Goal: Transaction & Acquisition: Obtain resource

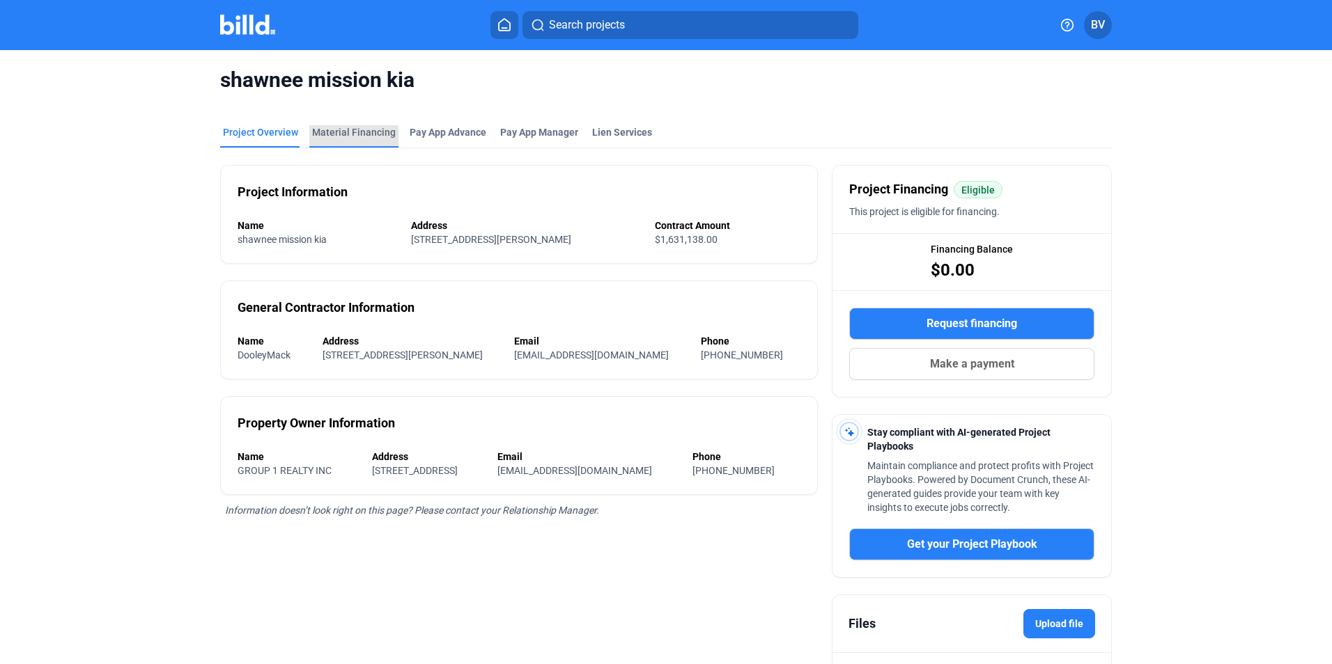
click at [377, 135] on div "Material Financing" at bounding box center [354, 132] width 84 height 14
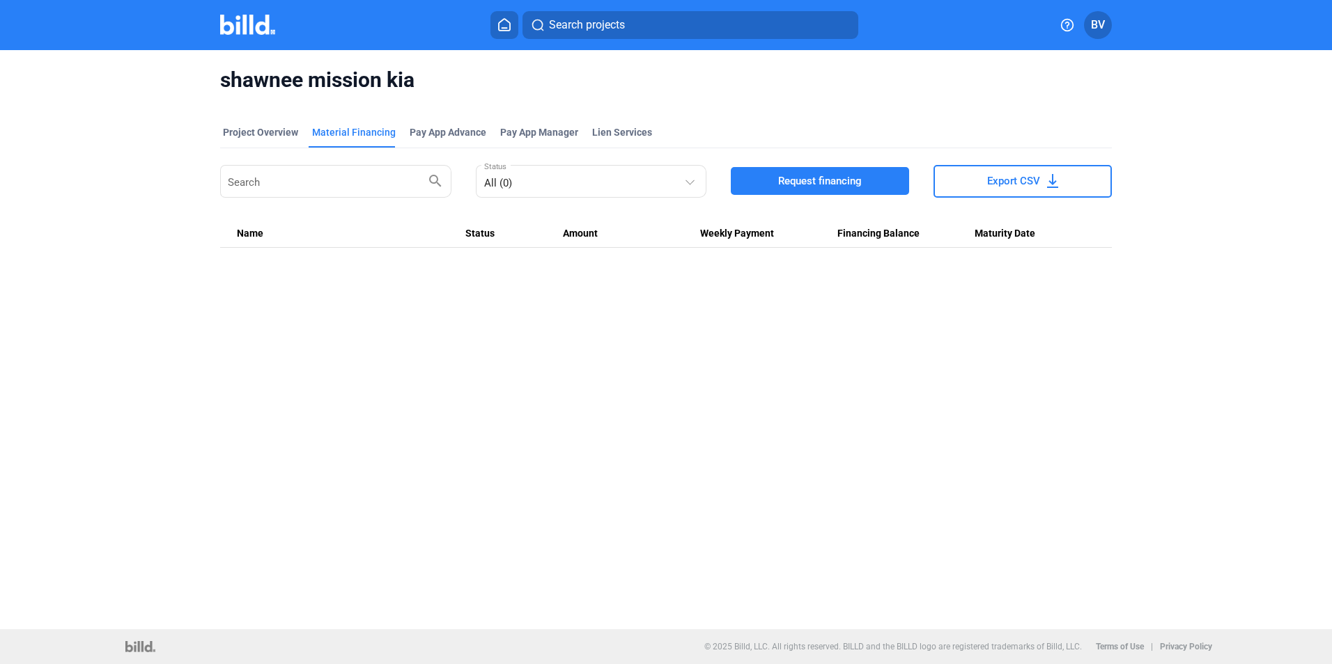
click at [786, 187] on span "Request financing" at bounding box center [820, 181] width 84 height 14
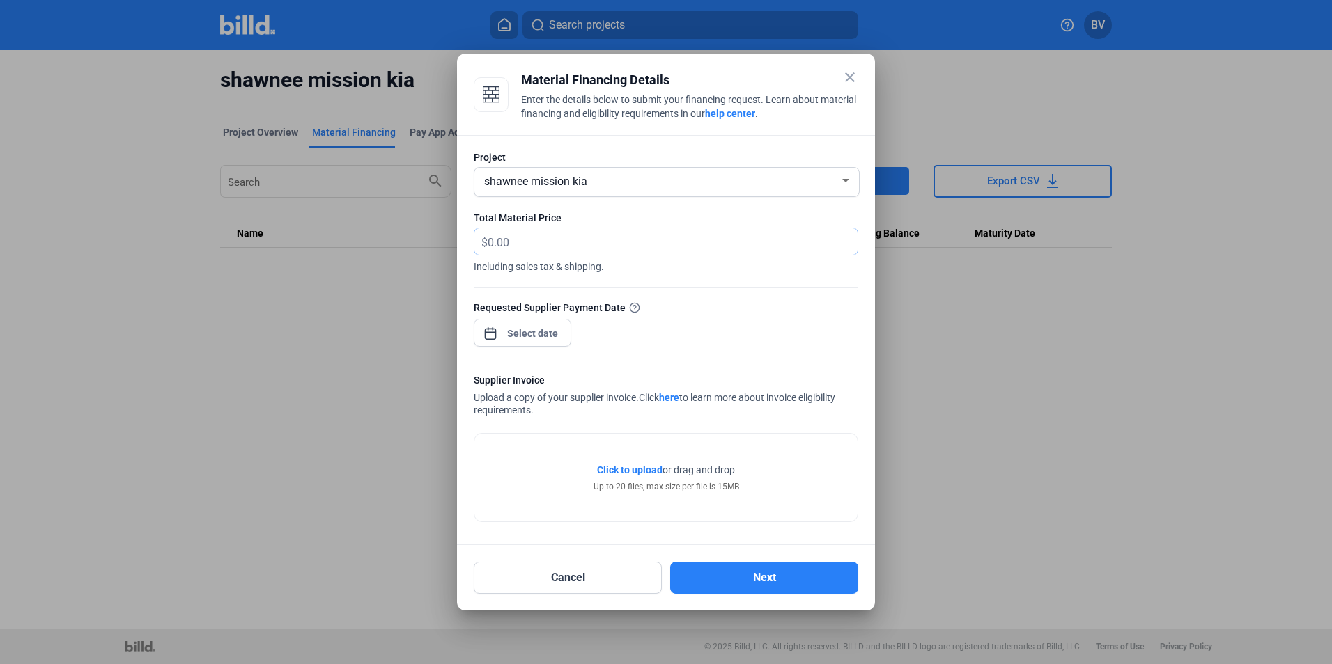
click at [540, 239] on input "text" at bounding box center [673, 241] width 370 height 27
type input "46,379.89"
click at [528, 323] on div at bounding box center [533, 333] width 60 height 25
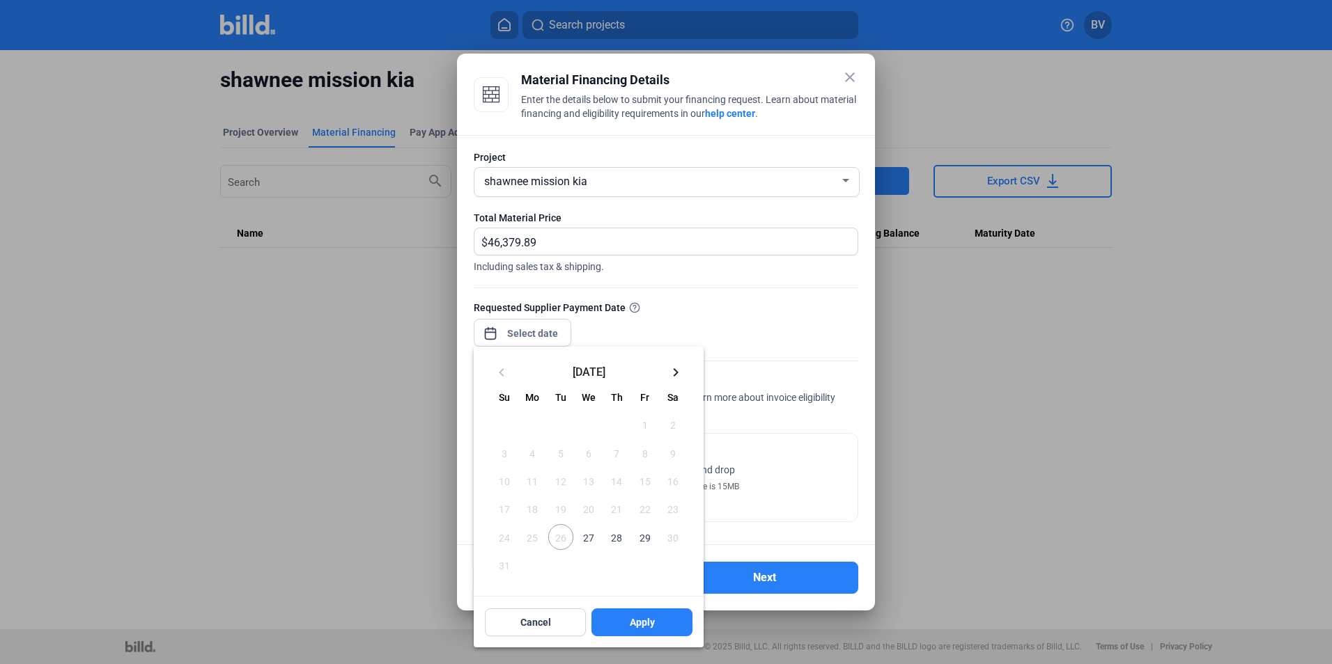
click at [584, 541] on span "27" at bounding box center [588, 536] width 25 height 25
click at [649, 623] on span "Apply" at bounding box center [642, 623] width 25 height 14
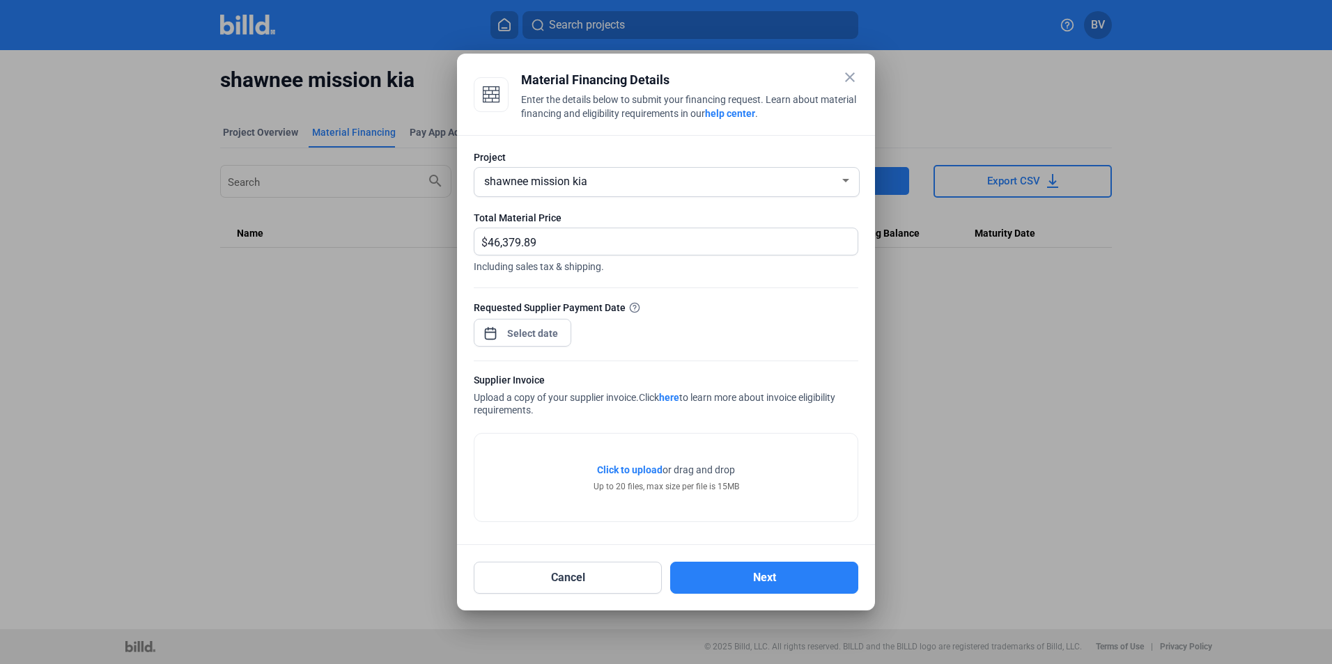
click at [639, 465] on span "Click to upload" at bounding box center [629, 470] width 65 height 11
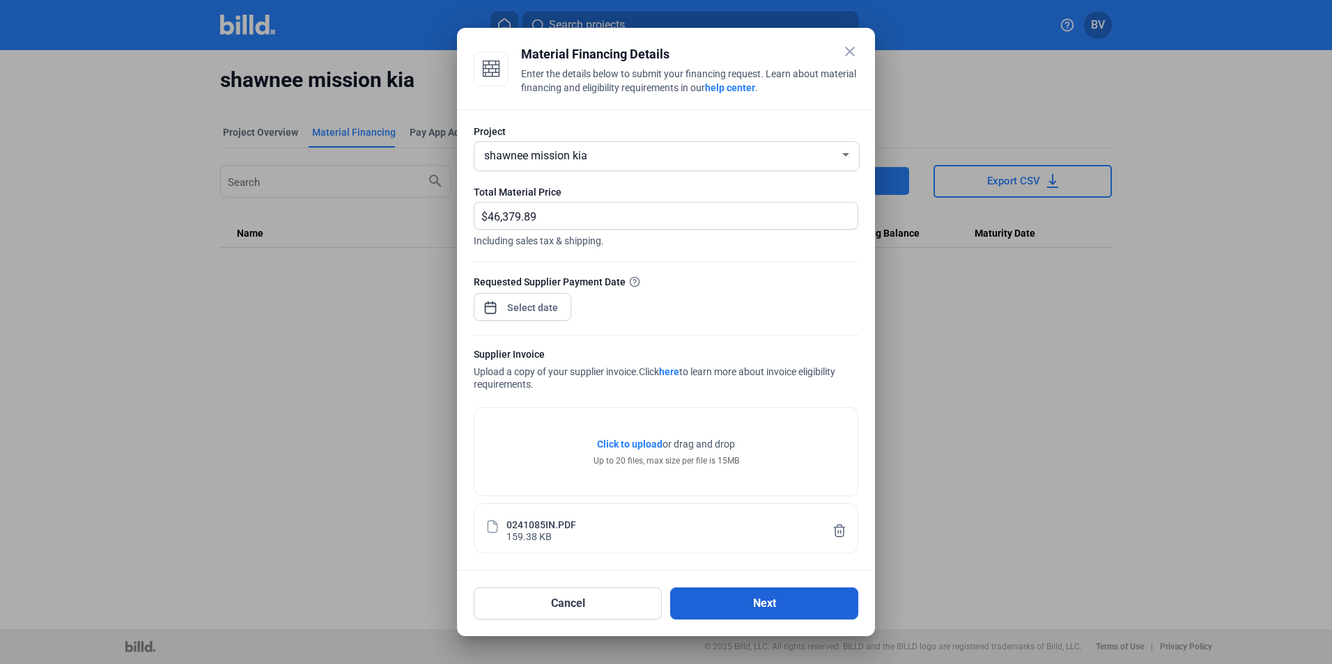
click at [793, 604] on button "Next" at bounding box center [764, 604] width 188 height 32
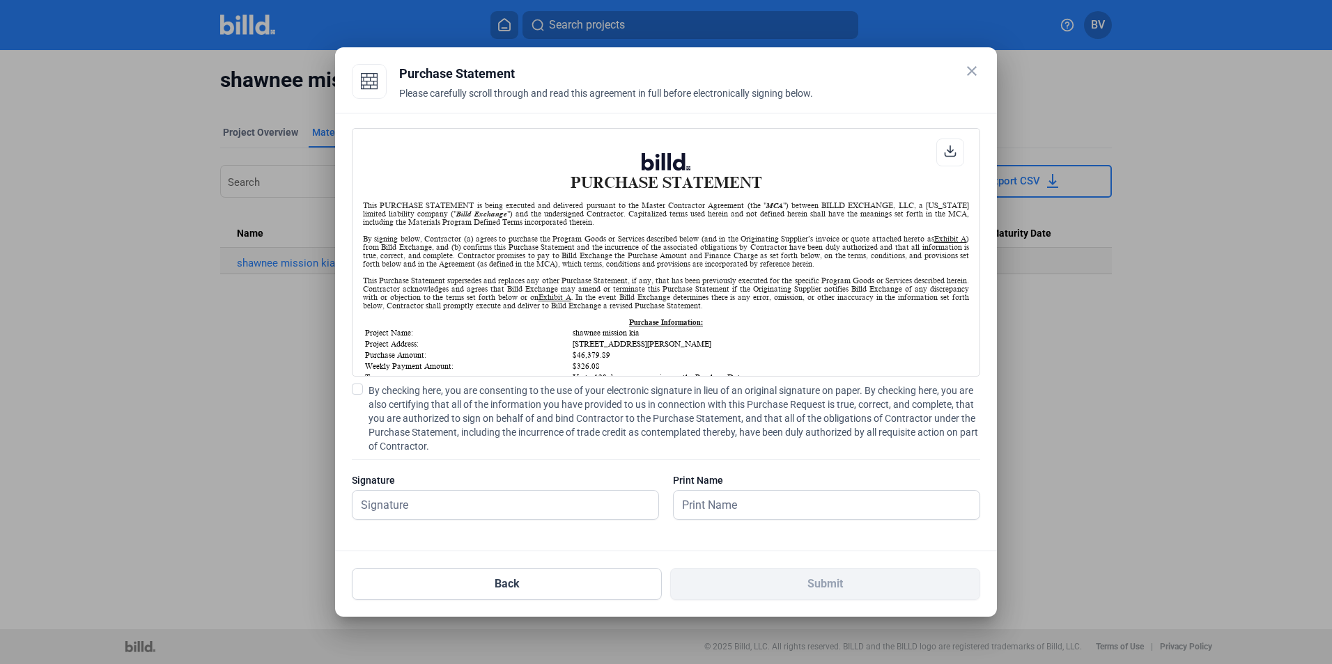
scroll to position [1, 0]
click at [444, 403] on span "By checking here, you are consenting to the use of your electronic signature in…" at bounding box center [674, 419] width 612 height 70
click at [0, 0] on input "By checking here, you are consenting to the use of your electronic signature in…" at bounding box center [0, 0] width 0 height 0
click at [439, 501] on input "text" at bounding box center [497, 505] width 290 height 29
type input "[PERSON_NAME]"
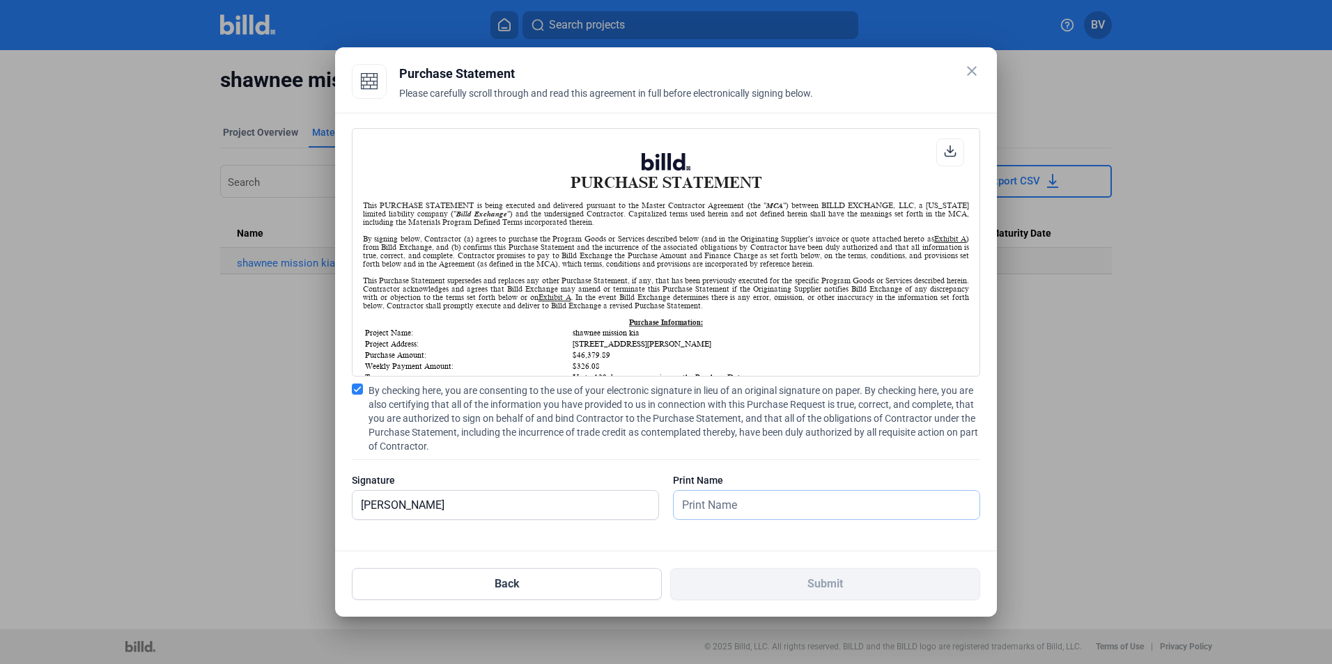
type input "[PERSON_NAME]"
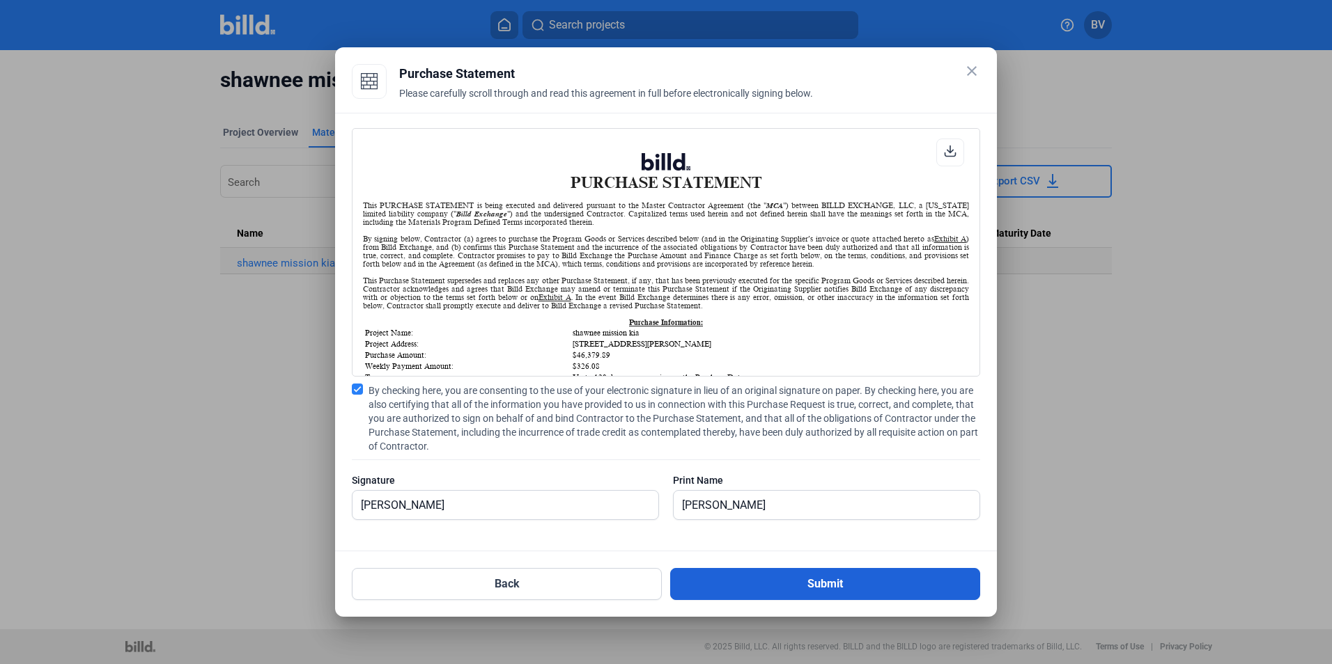
click at [761, 585] on button "Submit" at bounding box center [825, 584] width 310 height 32
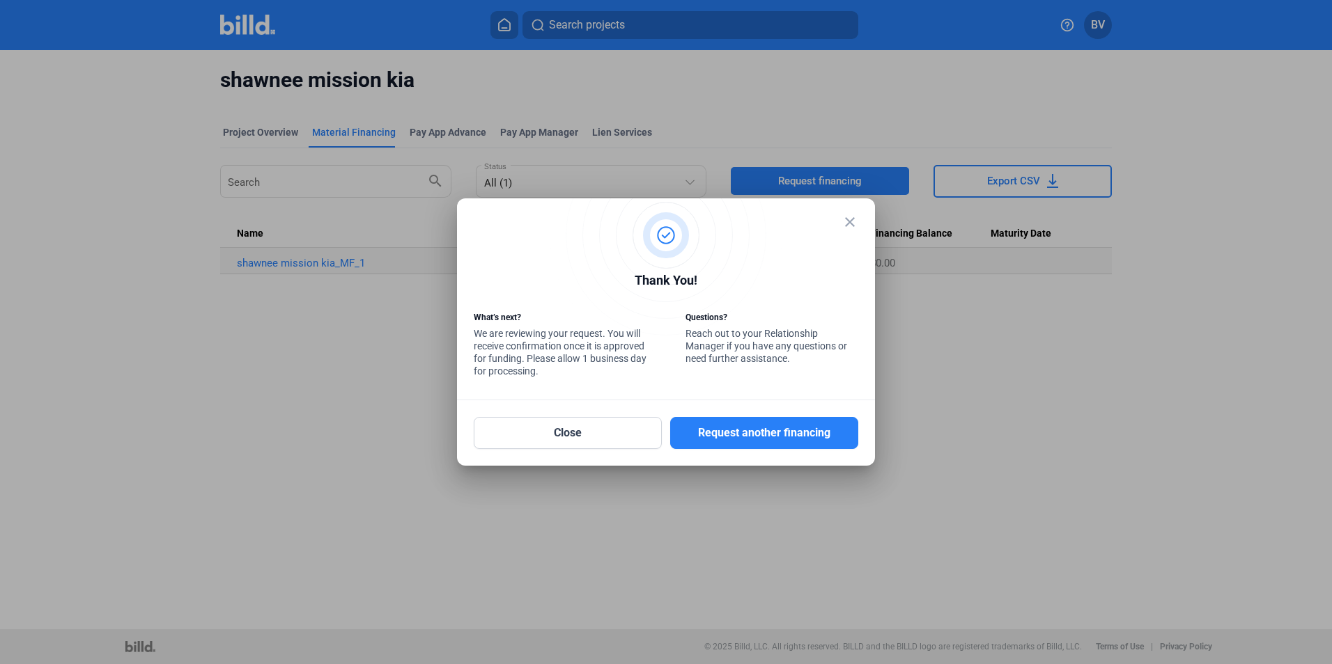
click at [400, 70] on div at bounding box center [666, 332] width 1332 height 664
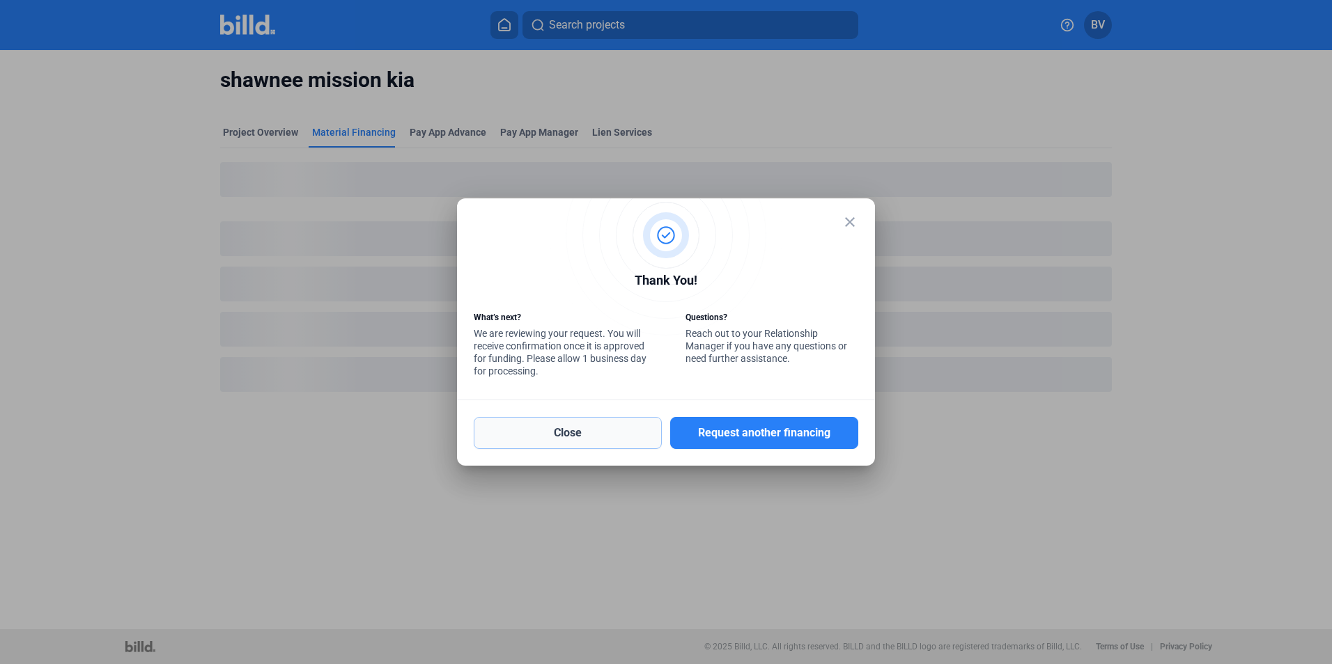
click at [591, 439] on button "Close" at bounding box center [568, 433] width 188 height 32
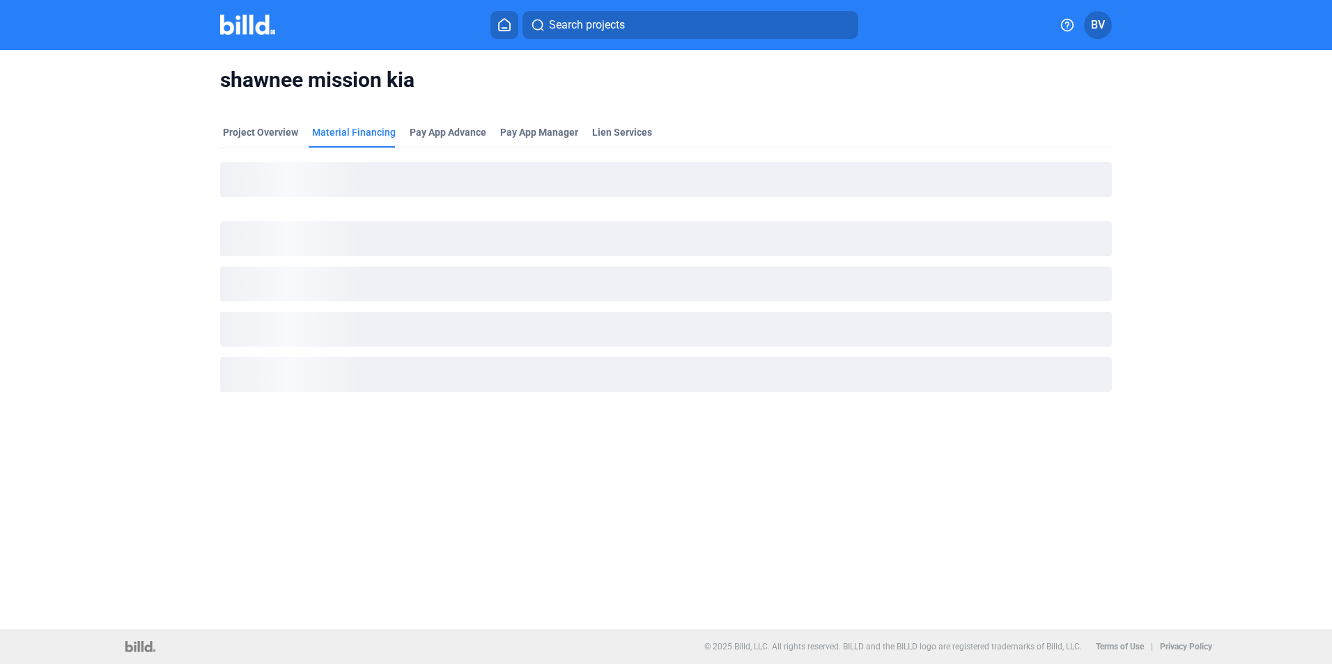
click at [178, 255] on div "shawnee mission kia Project Overview Material Financing Pay App Advance Pay App…" at bounding box center [666, 241] width 1119 height 383
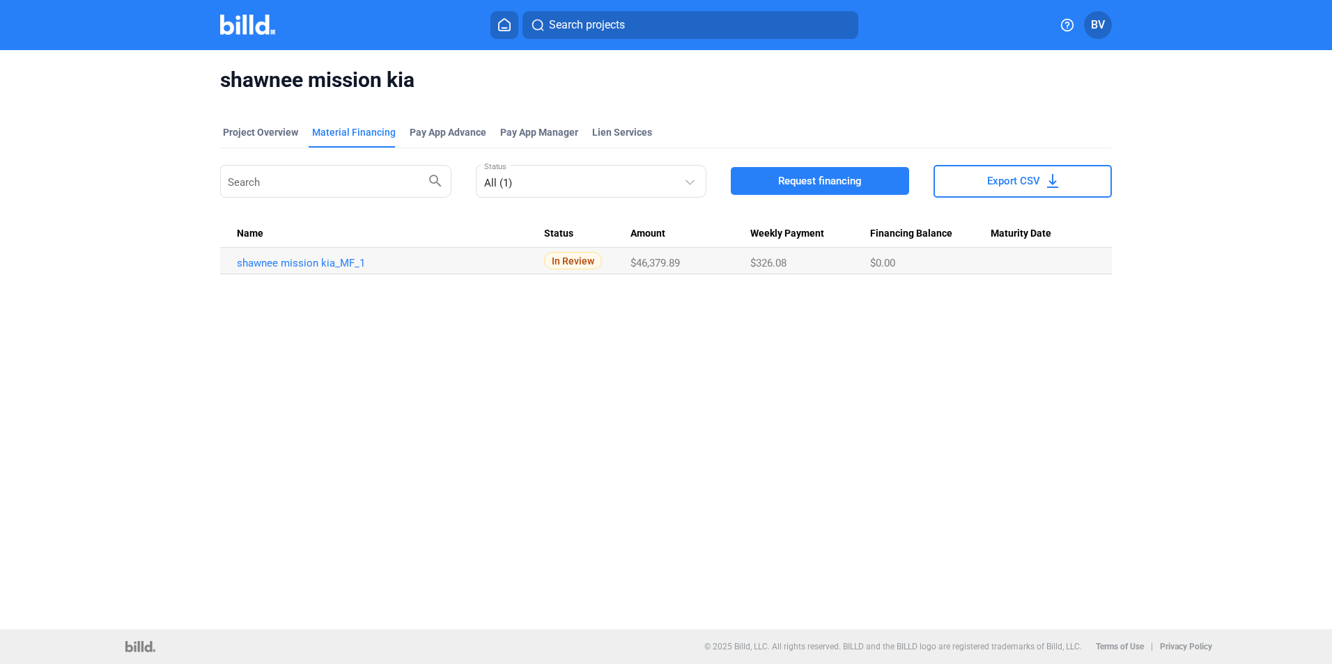
click at [505, 24] on icon at bounding box center [504, 24] width 14 height 13
click at [502, 33] on button at bounding box center [504, 25] width 28 height 28
click at [502, 31] on button at bounding box center [504, 25] width 28 height 28
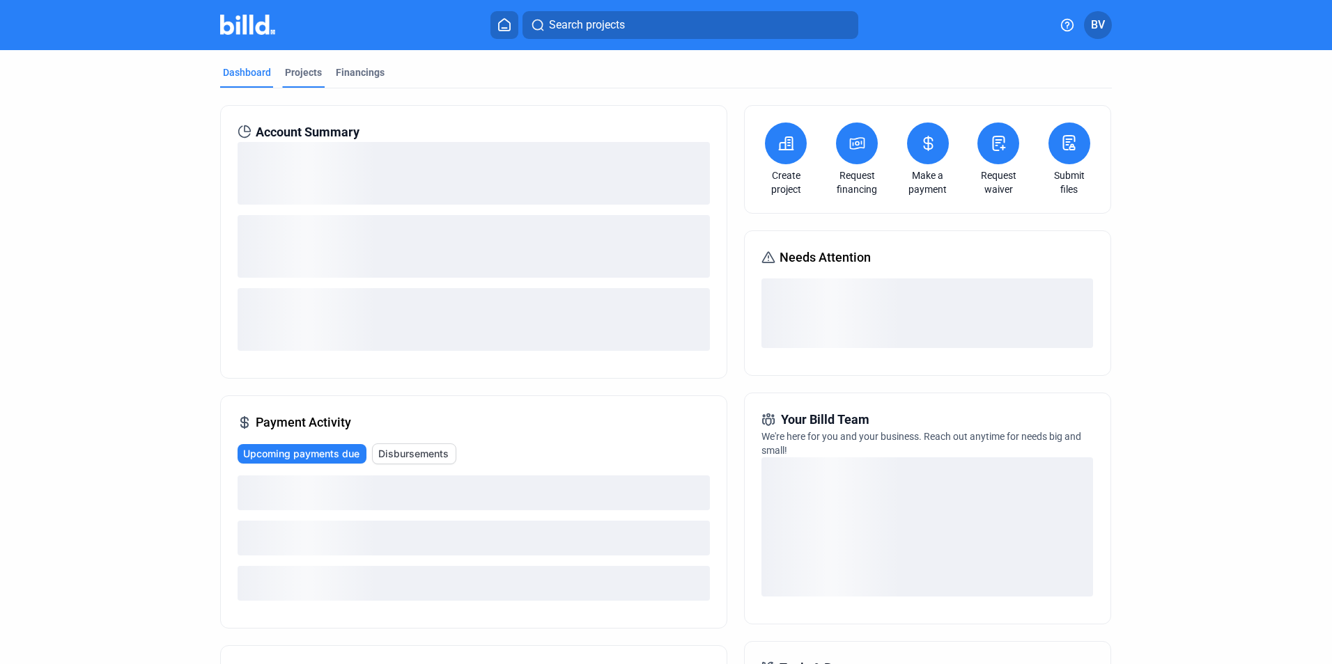
click at [307, 75] on div "Projects" at bounding box center [303, 72] width 37 height 14
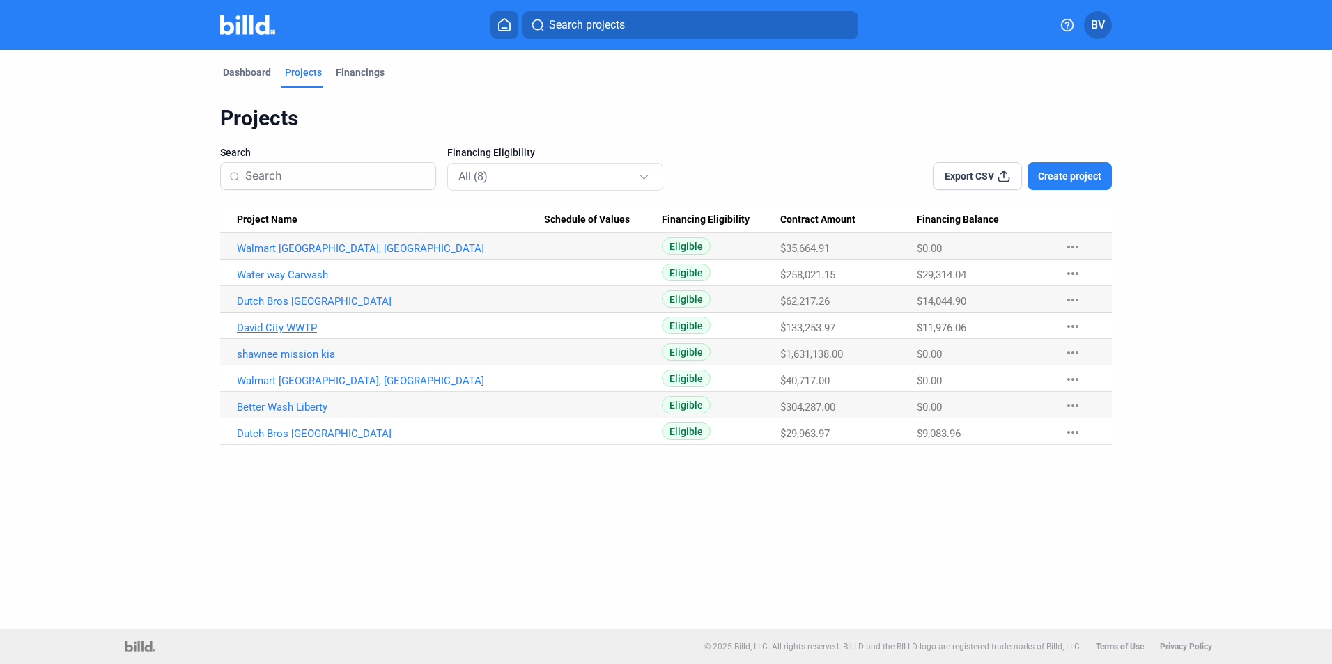
click at [299, 324] on link "David City WWTP" at bounding box center [390, 328] width 307 height 13
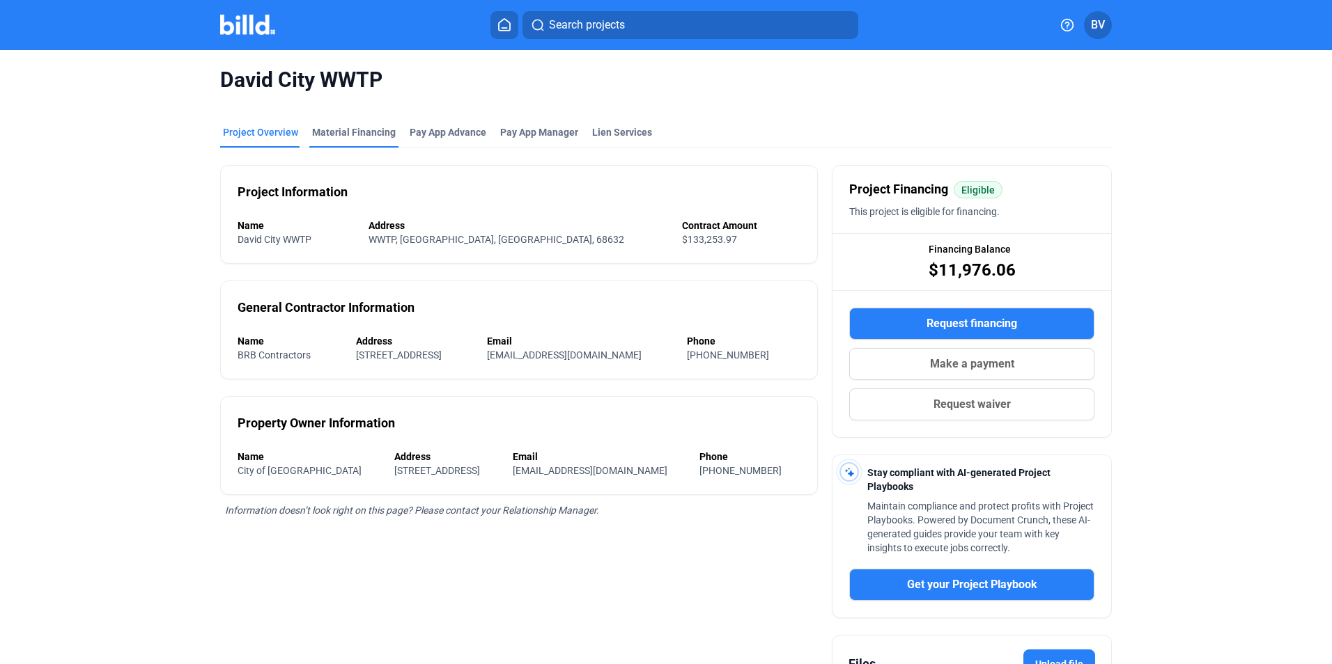
click at [364, 135] on div "Material Financing" at bounding box center [354, 132] width 84 height 14
